Goal: Task Accomplishment & Management: Manage account settings

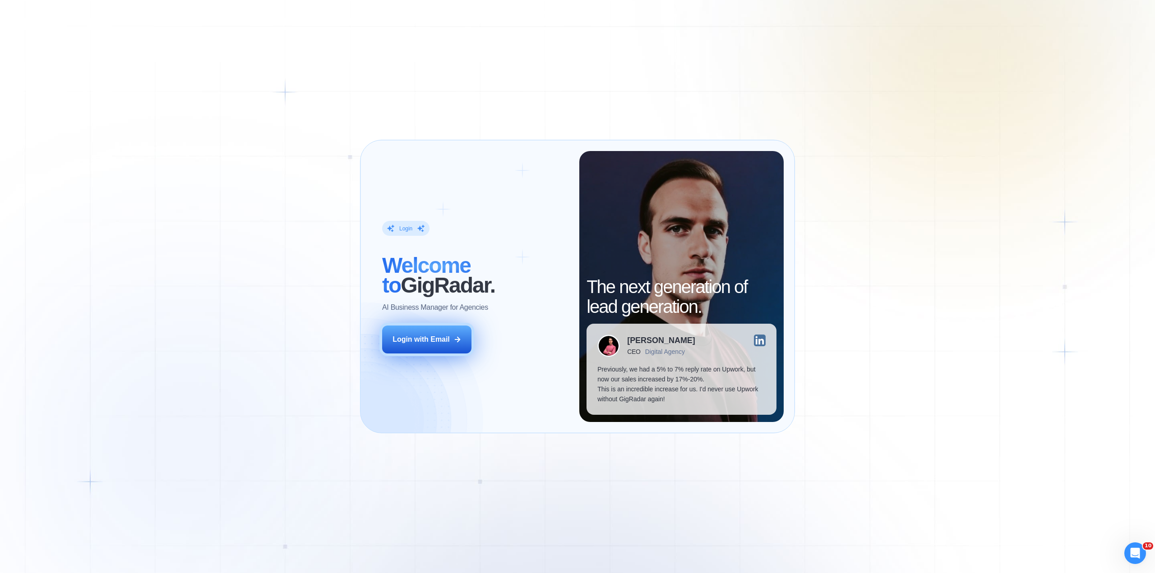
click at [448, 339] on div "Login with Email" at bounding box center [421, 340] width 57 height 10
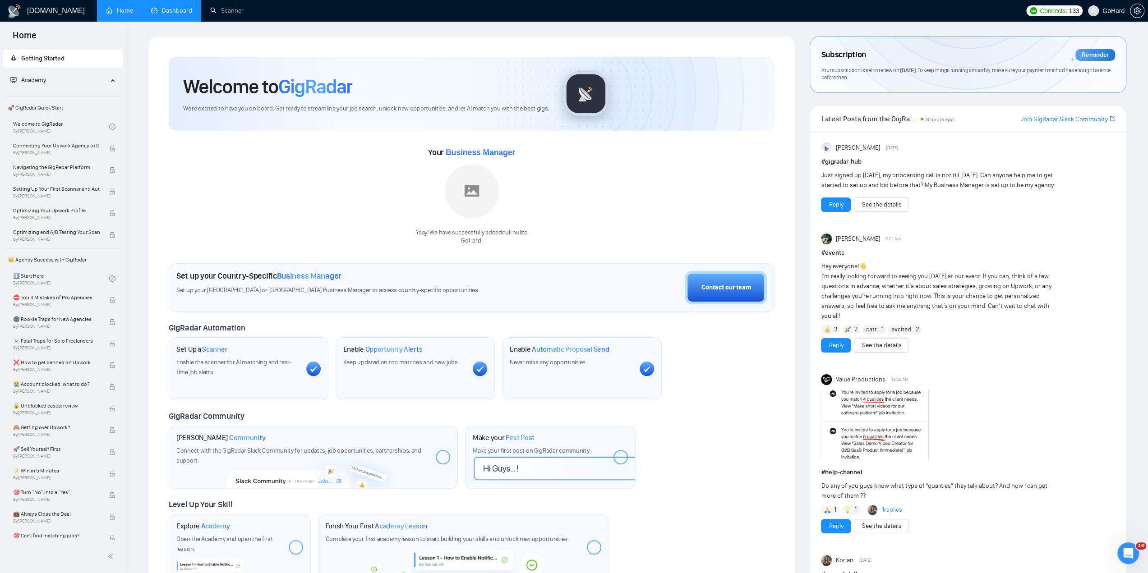
click at [169, 13] on link "Dashboard" at bounding box center [171, 11] width 41 height 8
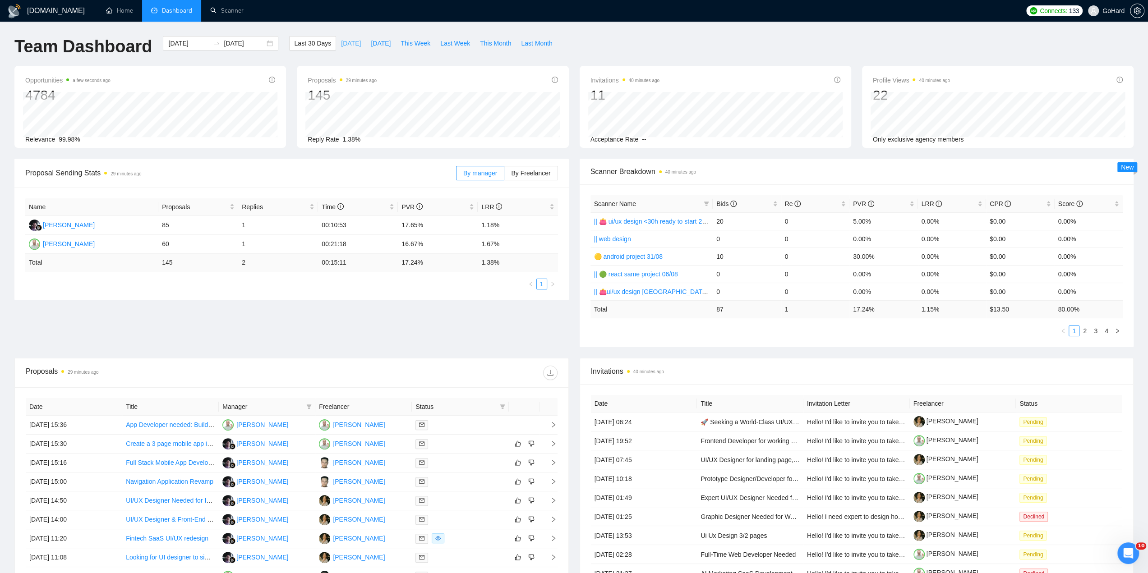
click at [341, 46] on span "[DATE]" at bounding box center [351, 43] width 20 height 10
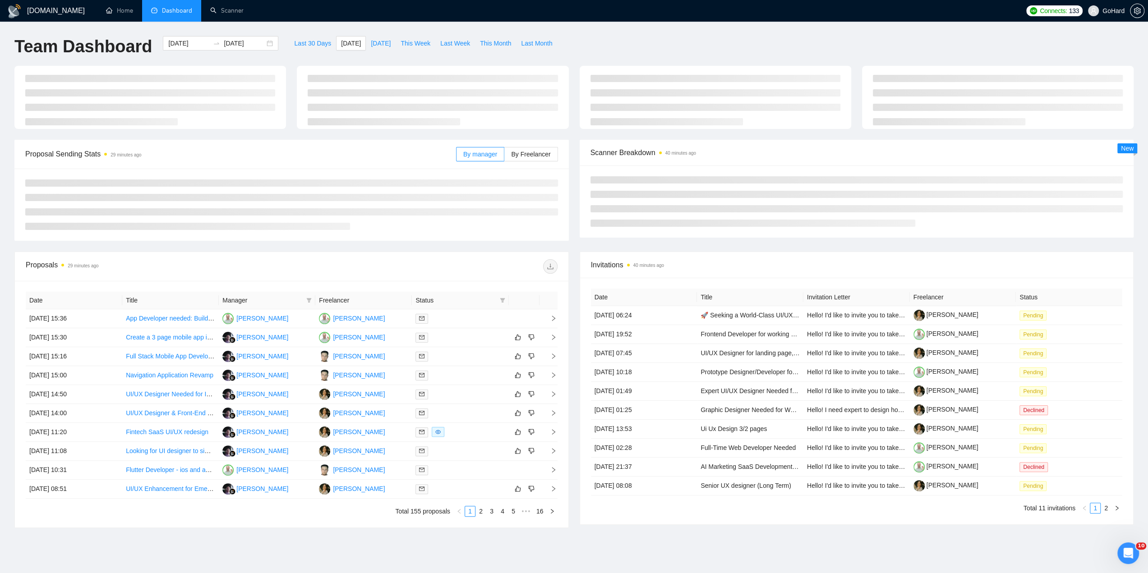
type input "[DATE]"
